Goal: Information Seeking & Learning: Learn about a topic

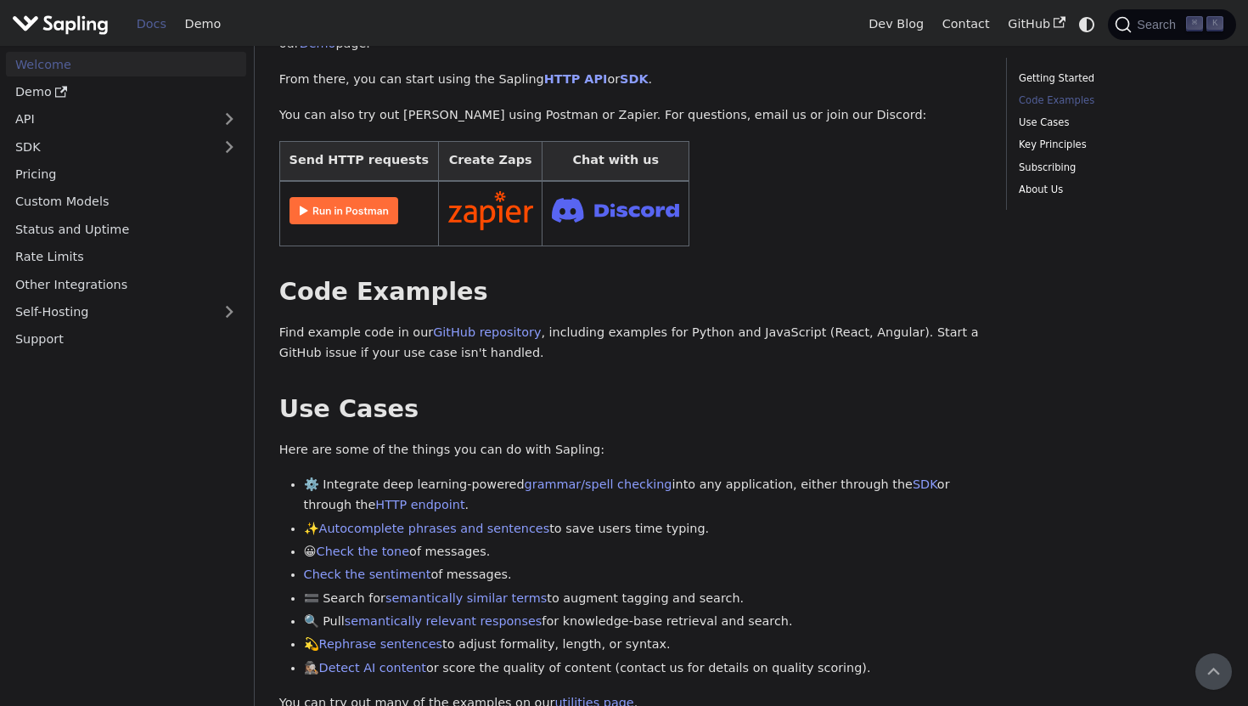
scroll to position [335, 0]
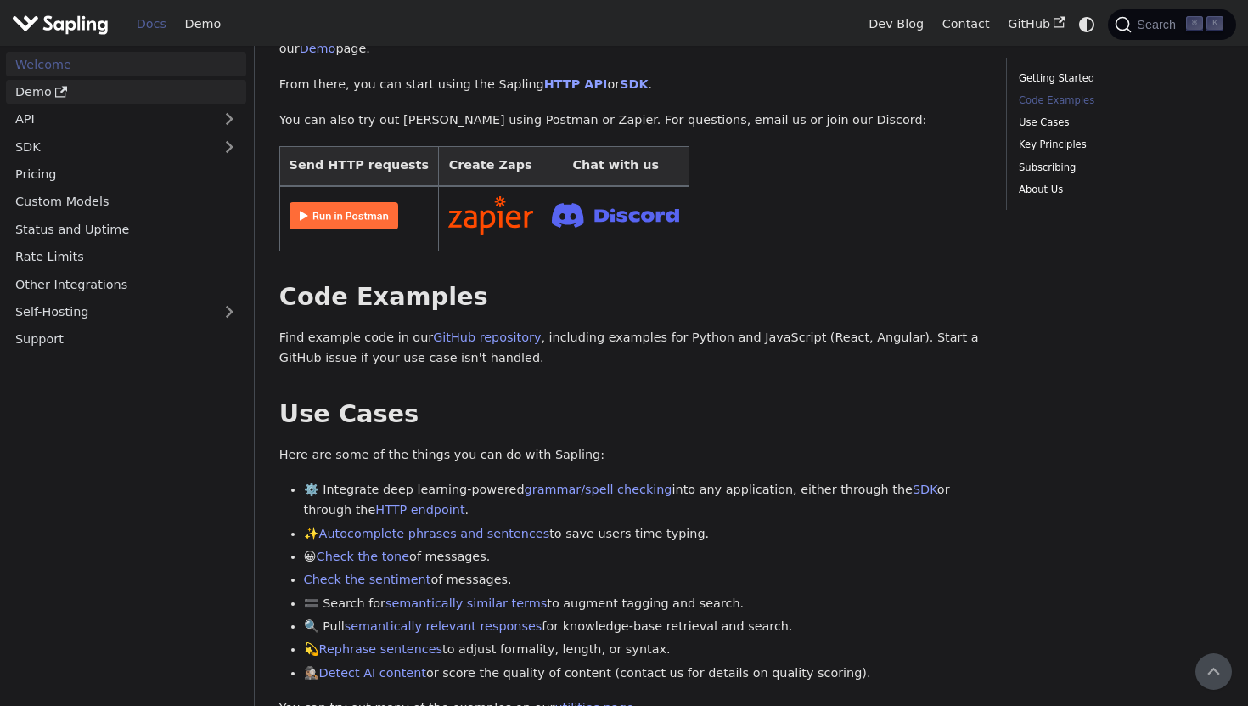
click at [58, 91] on use "Docs sidebar" at bounding box center [61, 92] width 12 height 10
